Goal: Navigation & Orientation: Find specific page/section

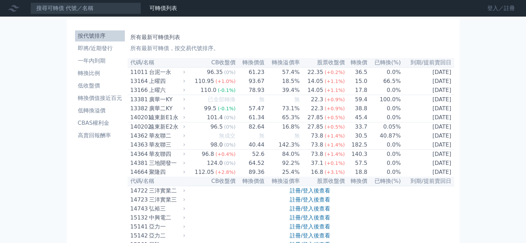
click at [505, 9] on link "登入／註冊" at bounding box center [500, 8] width 39 height 11
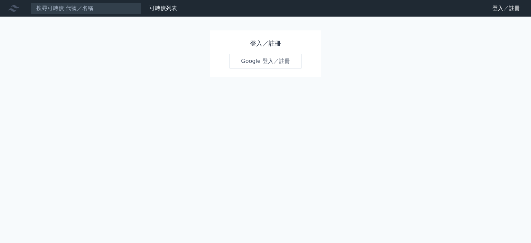
click at [291, 59] on link "Google 登入／註冊" at bounding box center [266, 61] width 72 height 15
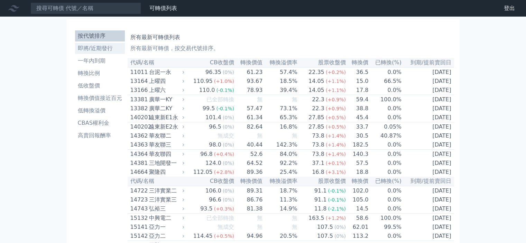
click at [98, 49] on li "即將/近期發行" at bounding box center [100, 48] width 50 height 8
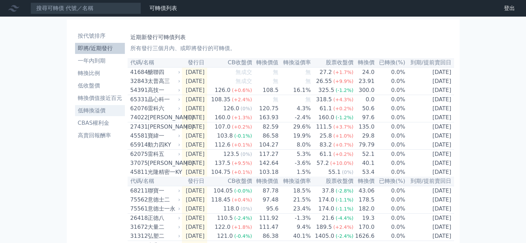
click at [91, 110] on li "低轉換溢價" at bounding box center [100, 110] width 50 height 8
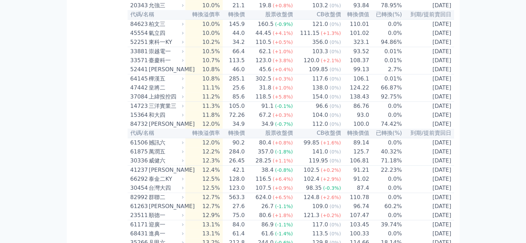
scroll to position [933, 0]
